Goal: Communication & Community: Answer question/provide support

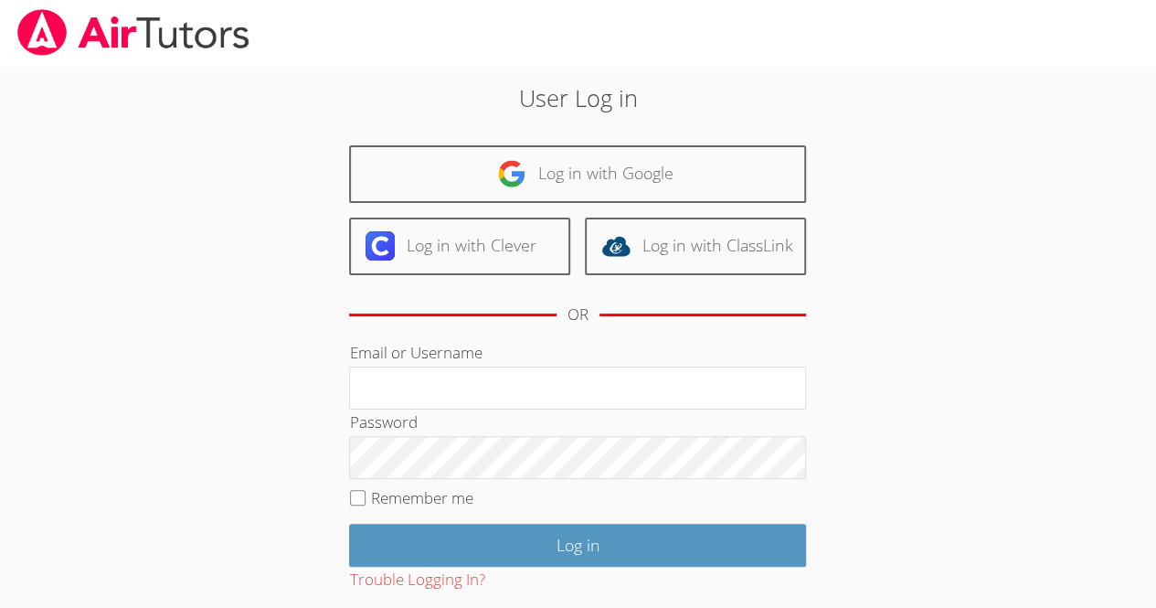
scroll to position [101, 0]
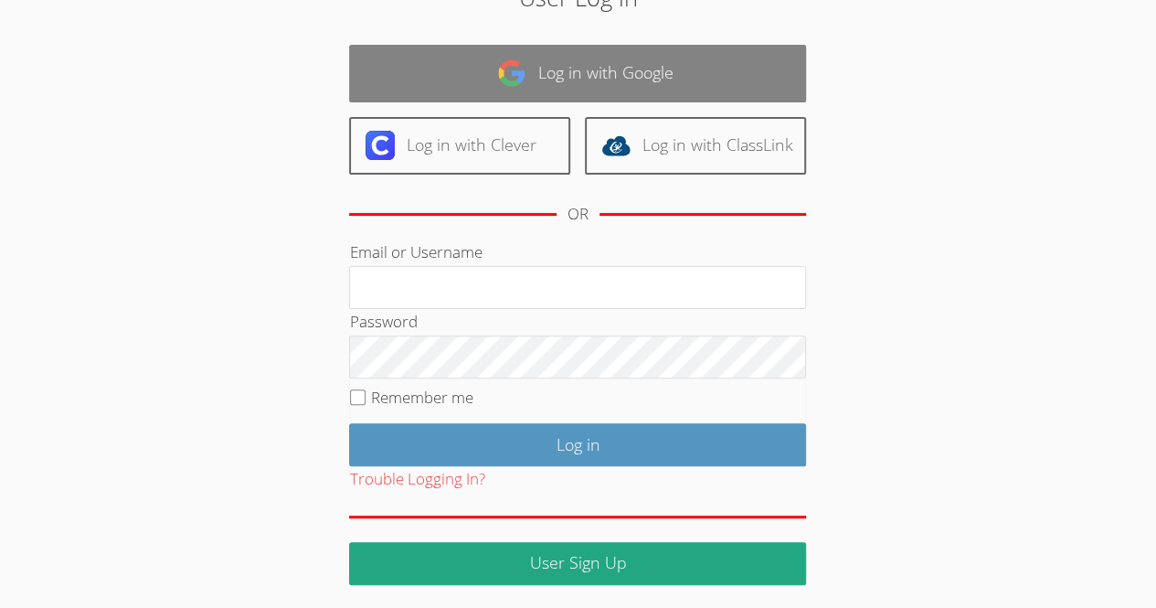
click at [732, 81] on link "Log in with Google" at bounding box center [577, 74] width 457 height 58
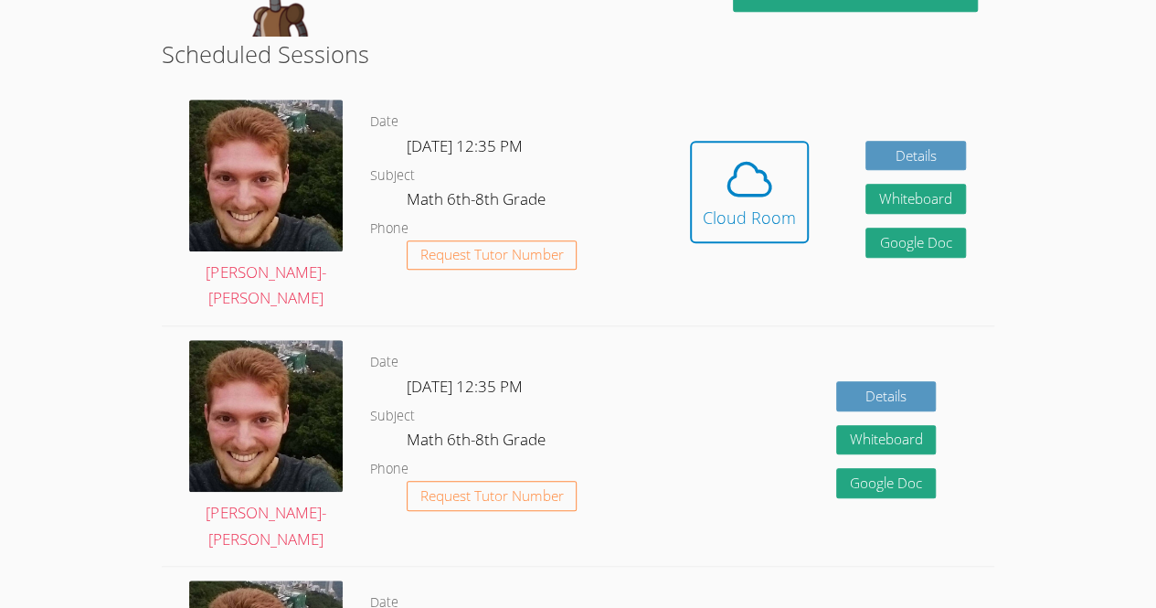
scroll to position [410, 0]
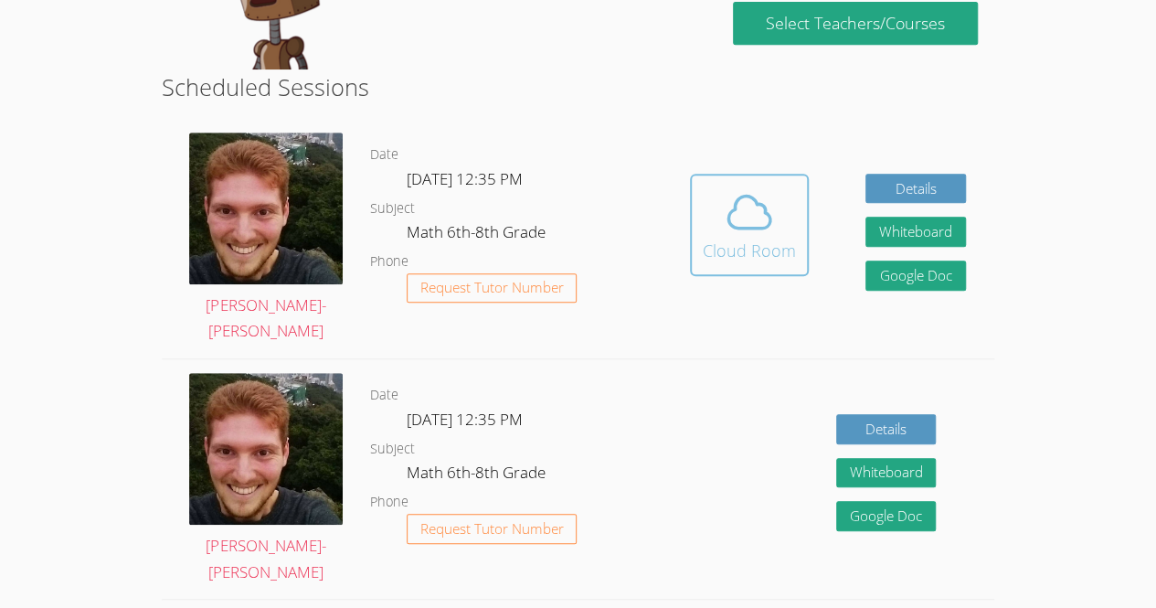
click at [766, 221] on icon at bounding box center [749, 212] width 51 height 51
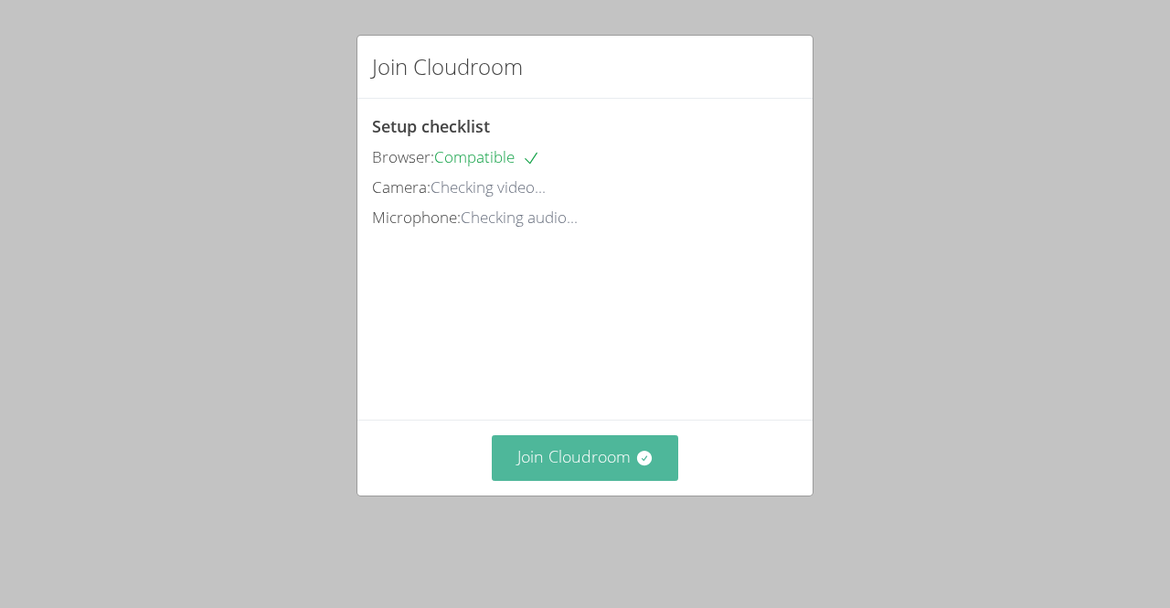
click at [530, 480] on button "Join Cloudroom" at bounding box center [585, 457] width 187 height 45
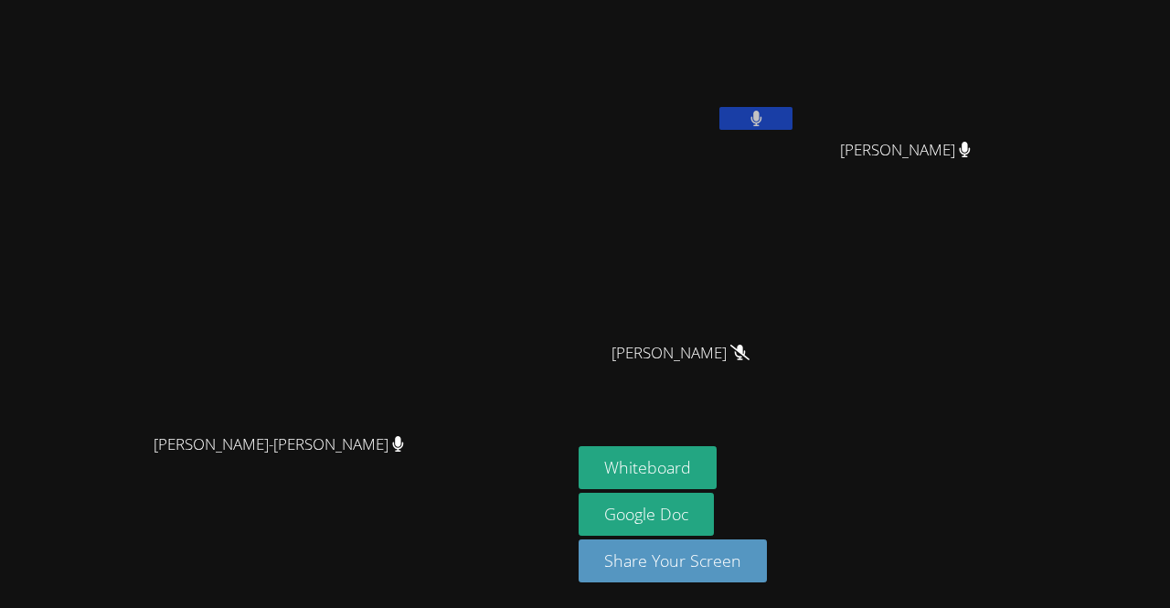
click at [724, 108] on video at bounding box center [688, 68] width 218 height 123
click at [793, 126] on button at bounding box center [755, 118] width 73 height 23
click at [717, 474] on button "Whiteboard" at bounding box center [648, 467] width 138 height 43
click at [793, 123] on button at bounding box center [755, 118] width 73 height 23
click at [793, 124] on button at bounding box center [755, 118] width 73 height 23
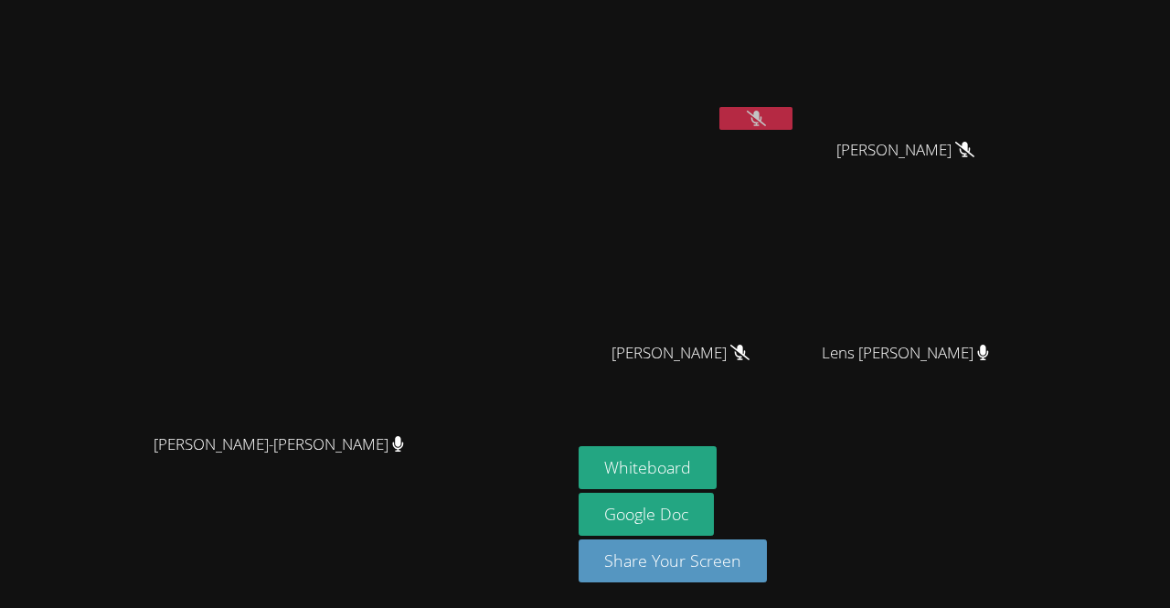
click at [423, 424] on video at bounding box center [286, 268] width 274 height 314
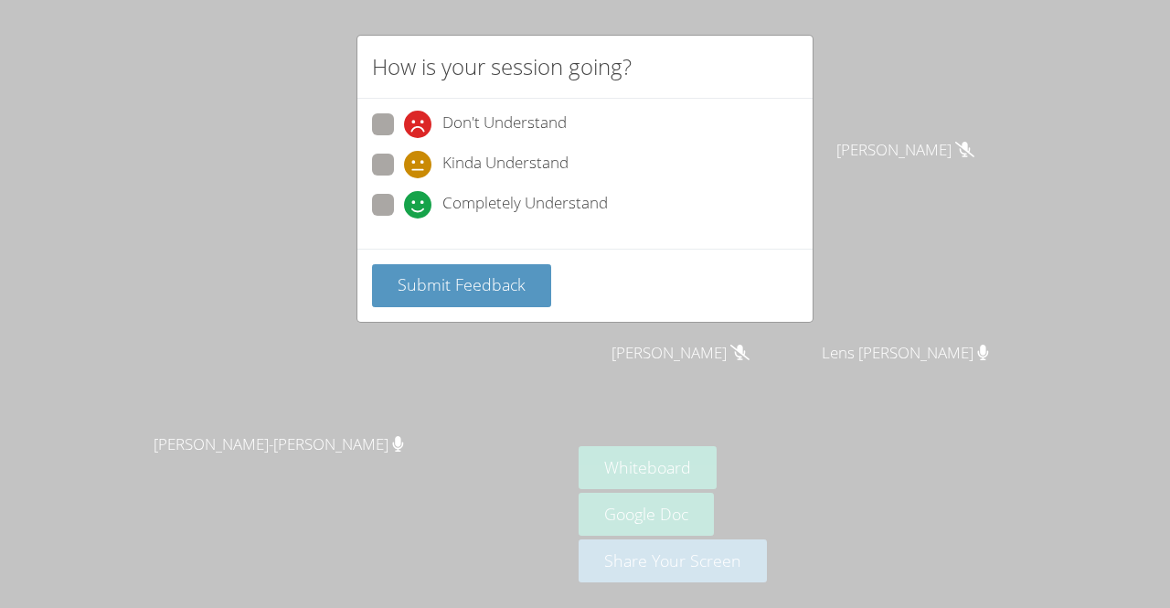
click at [459, 157] on span "Kinda Understand" at bounding box center [505, 164] width 126 height 27
click at [420, 157] on input "Kinda Understand" at bounding box center [412, 162] width 16 height 16
radio input "true"
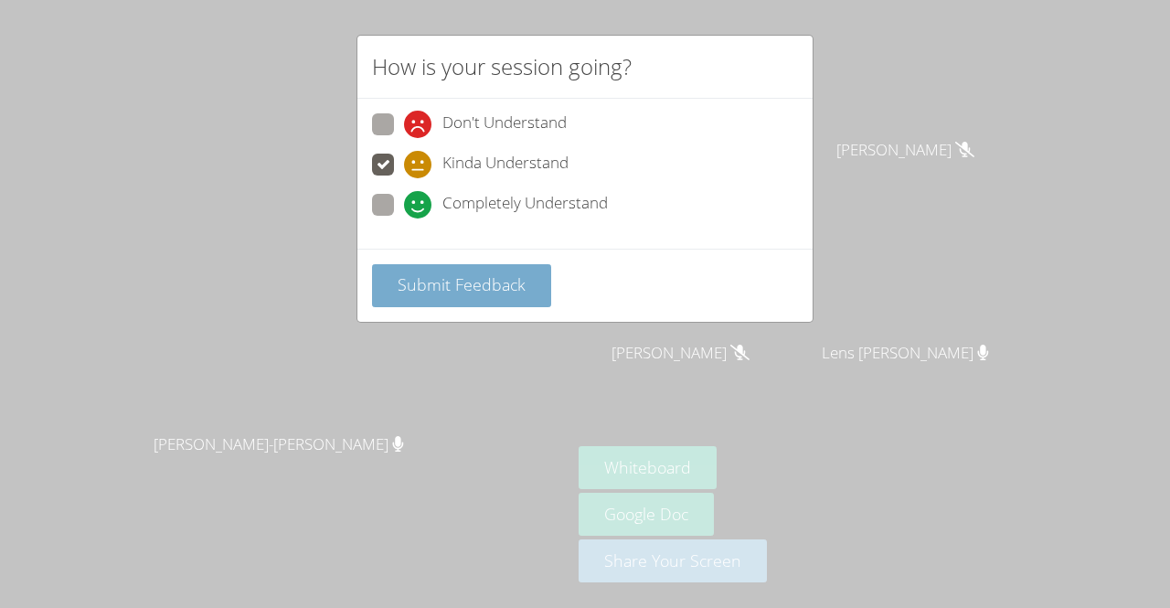
click at [416, 291] on span "Submit Feedback" at bounding box center [462, 284] width 128 height 22
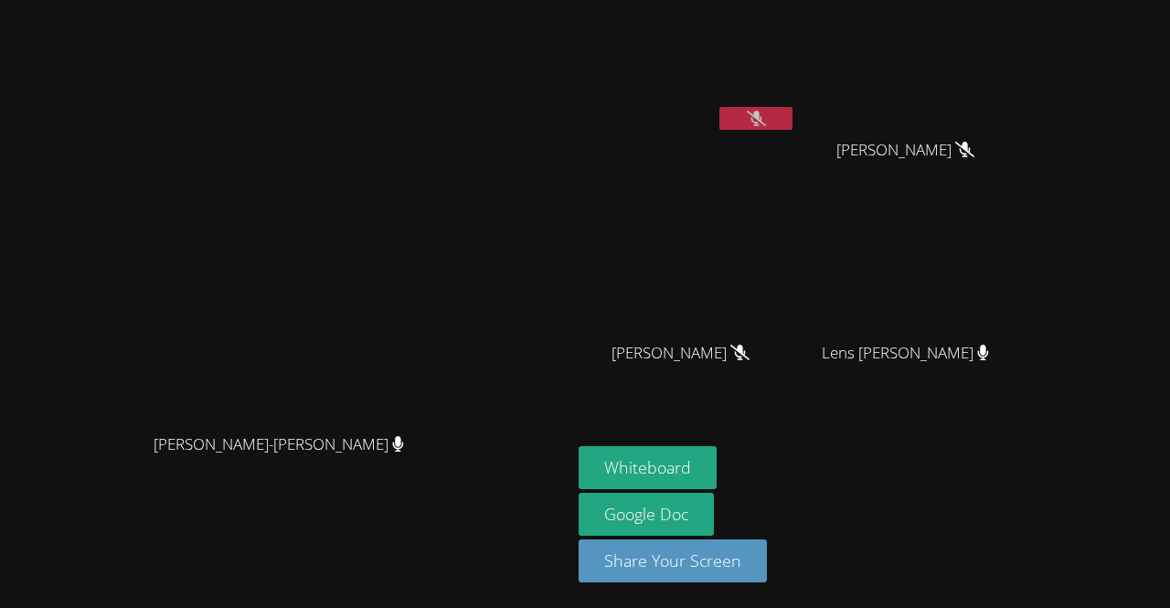
click at [423, 424] on video at bounding box center [286, 268] width 274 height 314
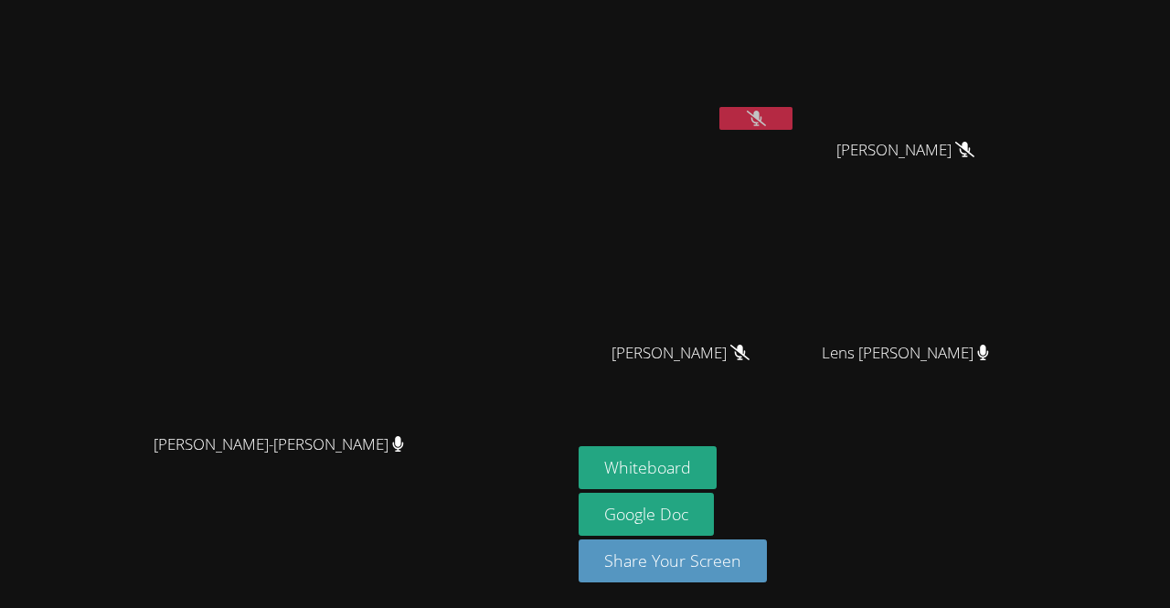
click at [423, 424] on video at bounding box center [286, 268] width 274 height 314
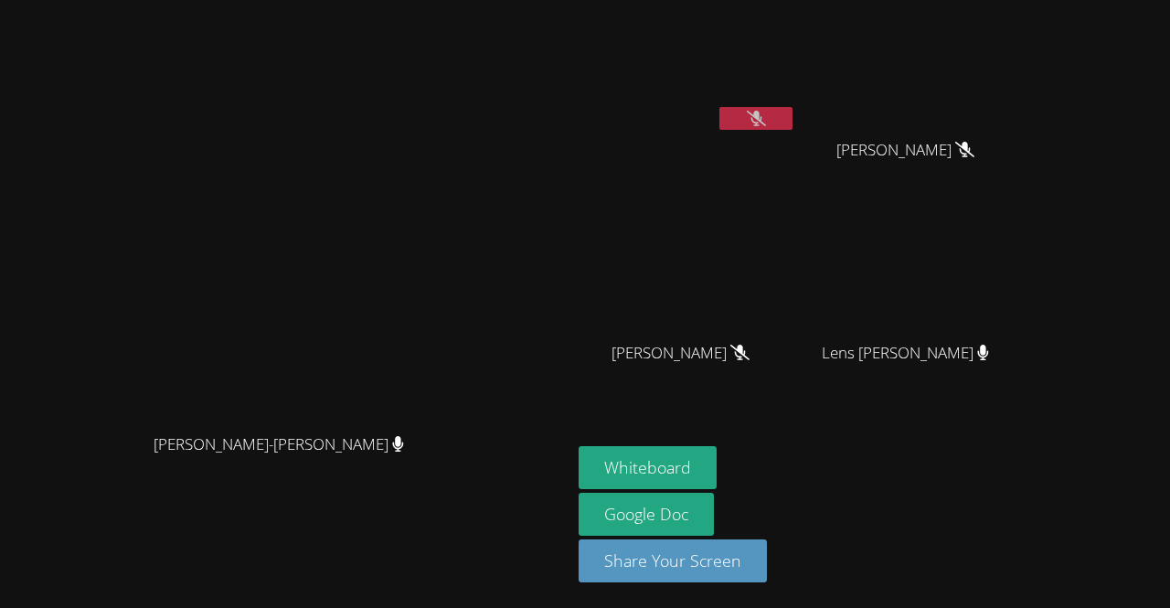
click at [423, 424] on video at bounding box center [286, 268] width 274 height 314
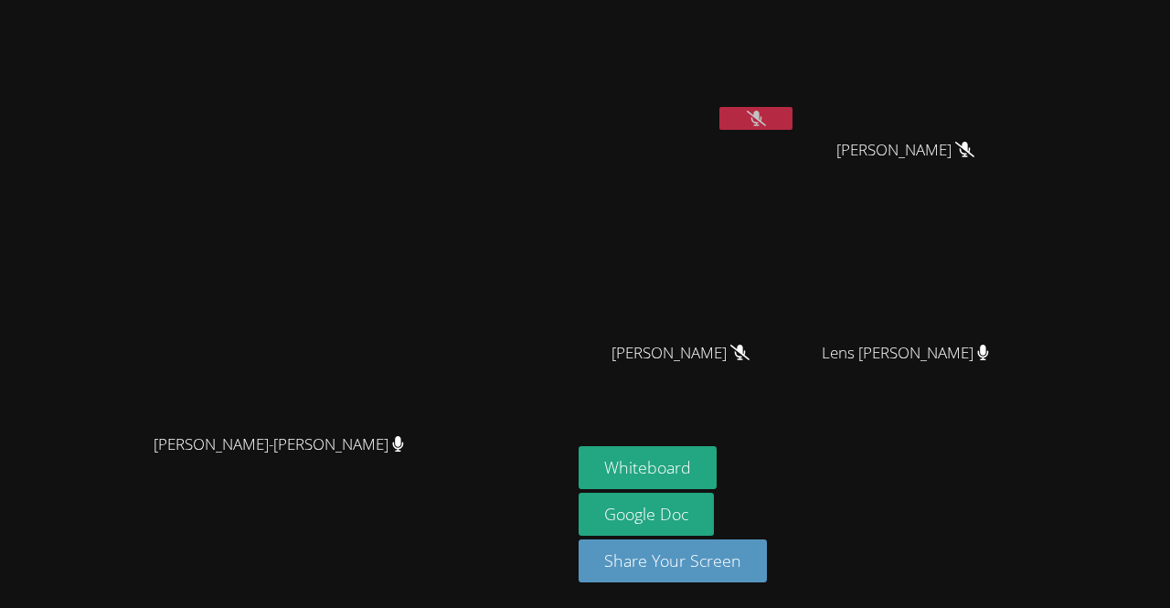
click at [423, 424] on video at bounding box center [286, 268] width 274 height 314
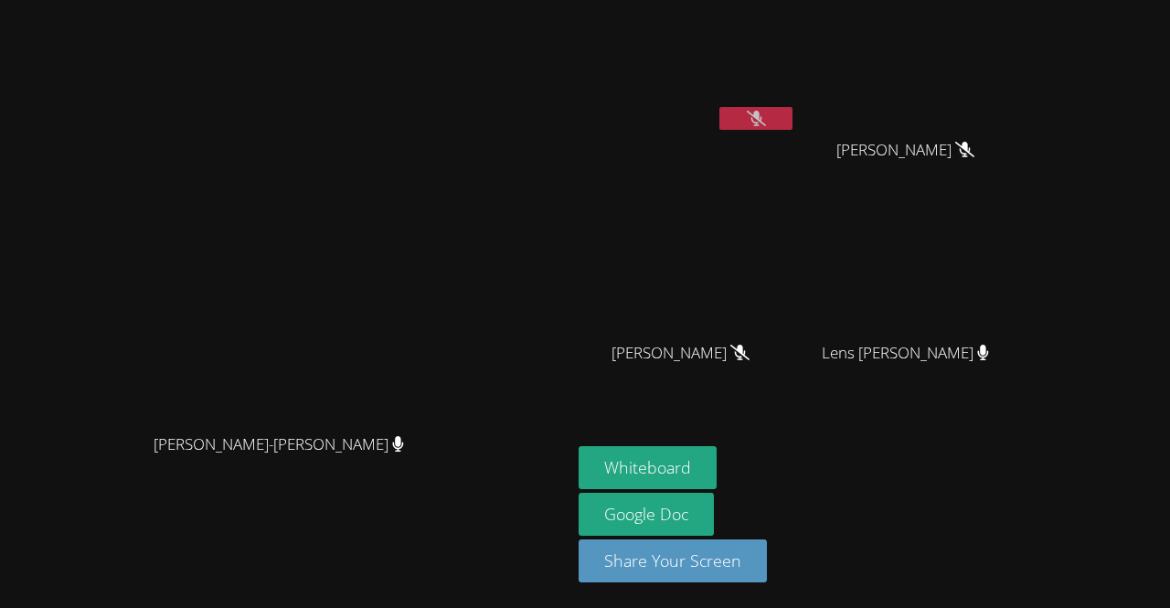
click at [423, 424] on video at bounding box center [286, 268] width 274 height 314
click at [793, 116] on button at bounding box center [755, 118] width 73 height 23
